Goal: Task Accomplishment & Management: Manage account settings

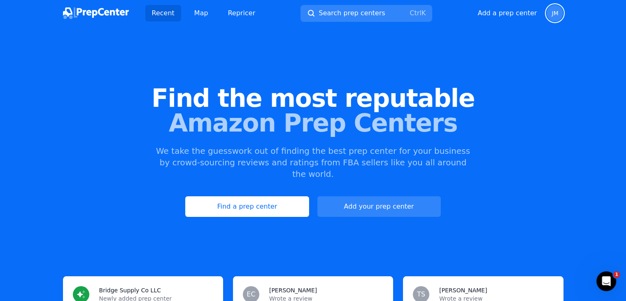
click at [552, 14] on span "JM" at bounding box center [555, 13] width 7 height 6
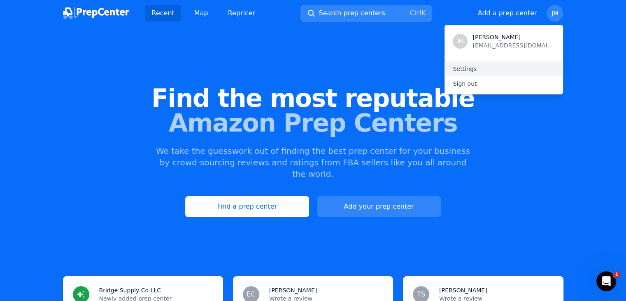
click at [478, 69] on link "Settings" at bounding box center [504, 68] width 119 height 15
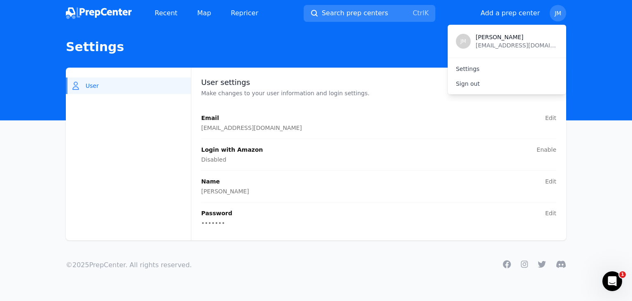
click at [287, 97] on p "Make changes to your user information and login settings." at bounding box center [378, 93] width 355 height 8
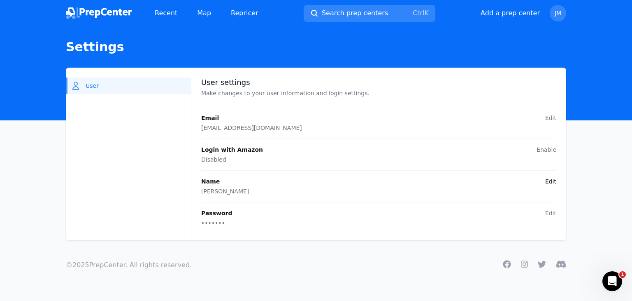
click at [551, 181] on button "Edit" at bounding box center [550, 181] width 11 height 8
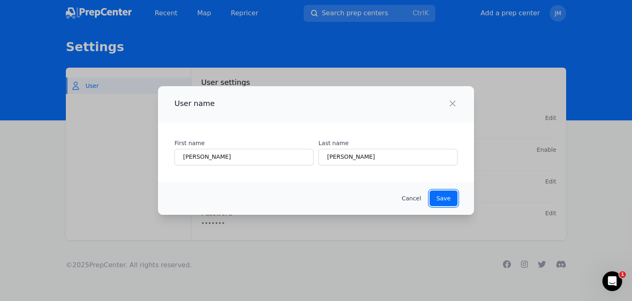
click at [452, 198] on button "Save" at bounding box center [444, 198] width 28 height 16
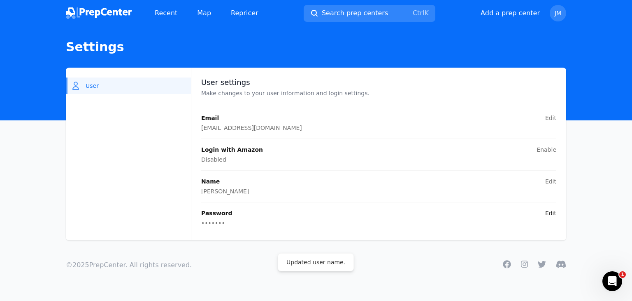
click at [552, 215] on button "Edit" at bounding box center [550, 213] width 11 height 8
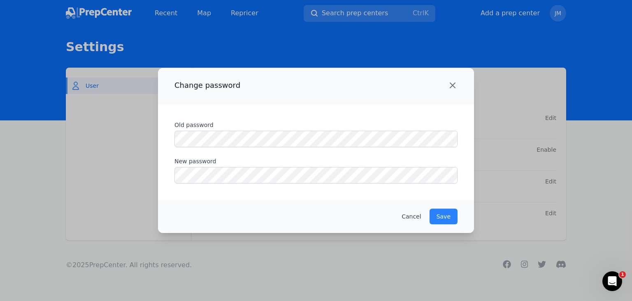
click at [452, 87] on icon "button" at bounding box center [453, 85] width 10 height 10
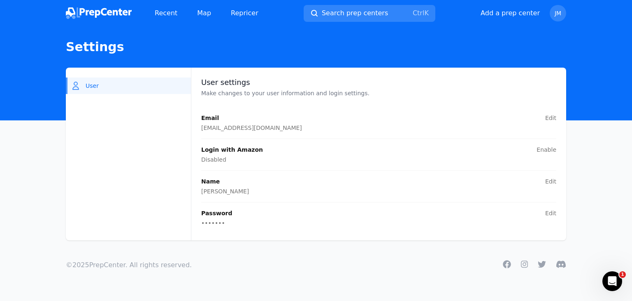
click at [75, 83] on icon "button" at bounding box center [76, 86] width 10 height 10
click at [285, 91] on p "Make changes to your user information and login settings." at bounding box center [378, 93] width 355 height 8
click at [79, 84] on icon "button" at bounding box center [76, 86] width 10 height 10
click at [91, 85] on span "User" at bounding box center [92, 86] width 13 height 8
click at [541, 152] on button "Enable" at bounding box center [547, 149] width 20 height 8
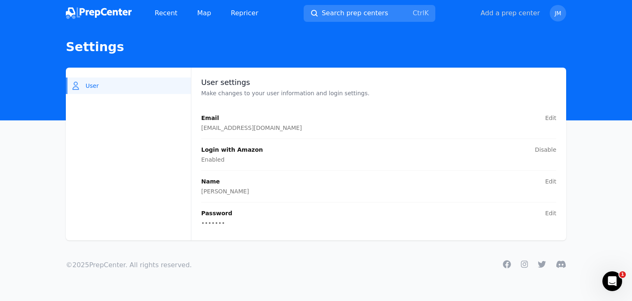
click at [519, 13] on button "Add a prep center" at bounding box center [510, 13] width 59 height 10
select select "US"
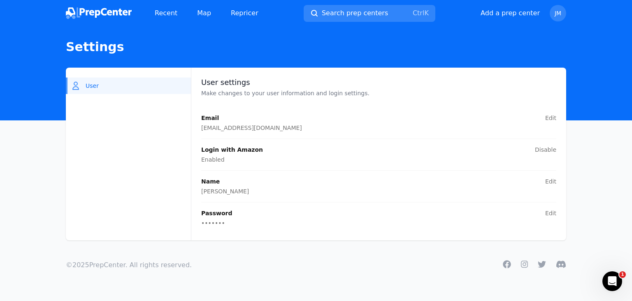
click at [517, 14] on button "Add a prep center" at bounding box center [510, 13] width 59 height 10
select select "US"
click at [558, 16] on span "JM" at bounding box center [558, 13] width 7 height 6
click at [107, 18] on img at bounding box center [99, 13] width 66 height 12
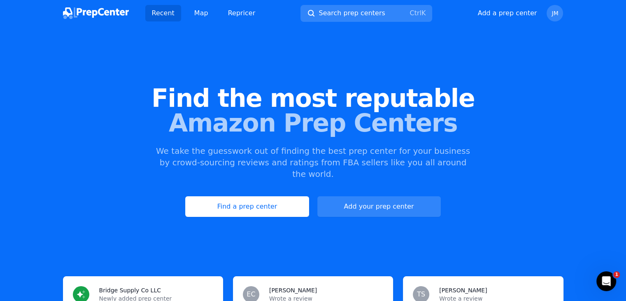
click at [587, 75] on div "Find the most reputable Amazon Prep Centers We take the guesswork out of findin…" at bounding box center [313, 151] width 626 height 223
click at [266, 198] on link "Find a prep center" at bounding box center [247, 206] width 124 height 21
click at [556, 15] on span "JM" at bounding box center [555, 13] width 7 height 6
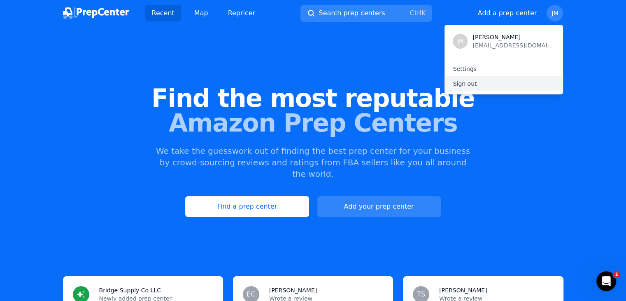
click at [466, 84] on p "Sign out" at bounding box center [504, 83] width 102 height 8
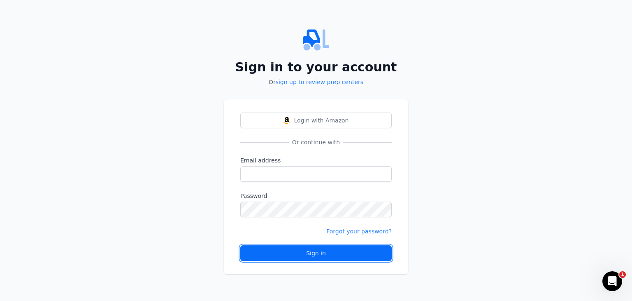
click at [314, 254] on div "Sign in" at bounding box center [316, 253] width 138 height 8
click at [335, 256] on div "Sign in" at bounding box center [316, 253] width 138 height 8
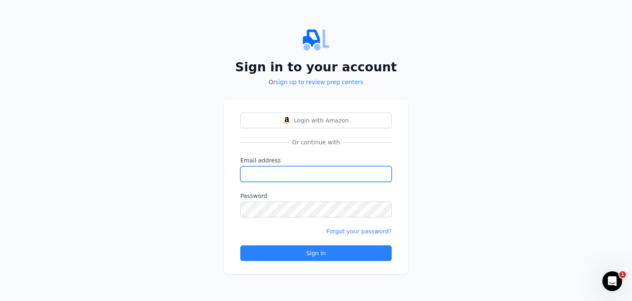
click at [292, 177] on input "Email address" at bounding box center [316, 174] width 152 height 16
type input "[EMAIL_ADDRESS][DOMAIN_NAME]"
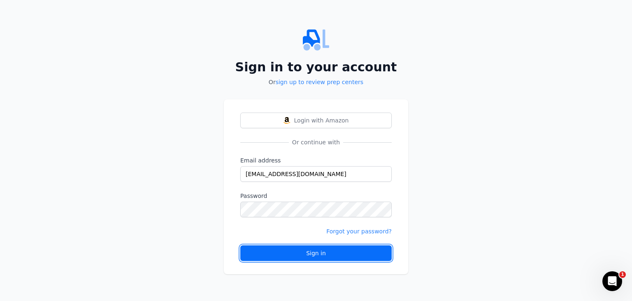
click at [362, 256] on div "Sign in" at bounding box center [316, 253] width 138 height 8
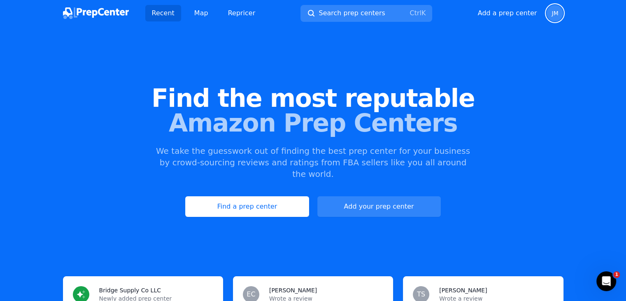
click at [555, 11] on span "JM" at bounding box center [555, 13] width 7 height 6
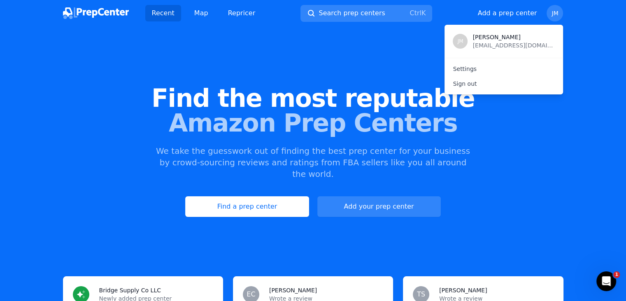
click at [471, 84] on p "Sign out" at bounding box center [504, 83] width 102 height 8
